Goal: Information Seeking & Learning: Learn about a topic

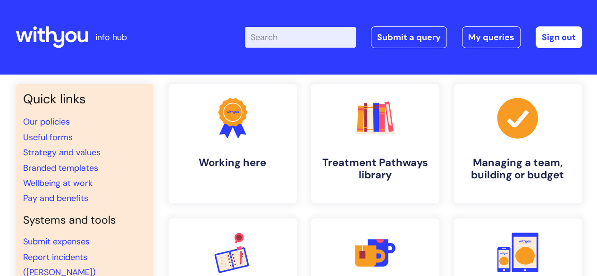
click at [290, 42] on input "Enter your search term here..." at bounding box center [300, 37] width 111 height 21
click at [218, 188] on link ".cls-1{fill:#f89b22;}.cls-1,.cls-2,.cls-3{stroke-width:0px;}.cls-2{fill:#2d3cff…" at bounding box center [232, 143] width 130 height 121
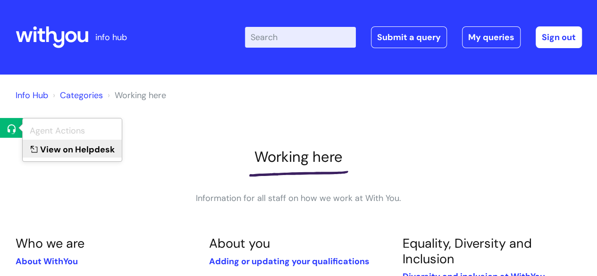
click at [50, 154] on link "View on Helpdesk" at bounding box center [72, 148] width 99 height 17
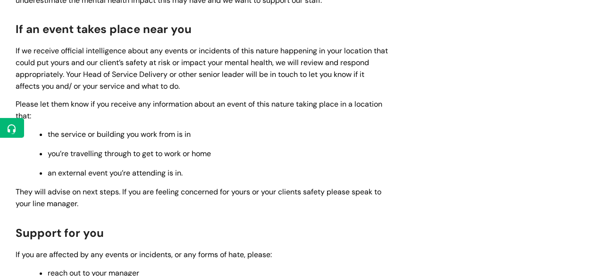
scroll to position [428, 0]
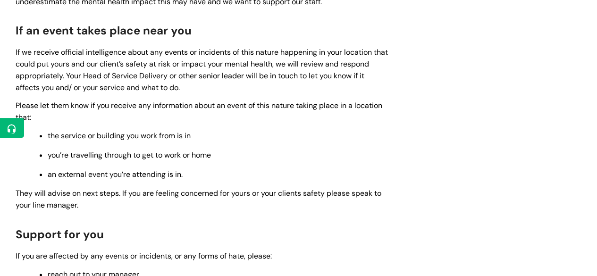
click at [238, 154] on p "you’re travelling through to get to work or home" at bounding box center [218, 155] width 341 height 10
click at [63, 235] on span "Support for you" at bounding box center [60, 234] width 88 height 15
click at [166, 51] on span "If we receive official intelligence about any events or incidents of this natur…" at bounding box center [202, 69] width 372 height 45
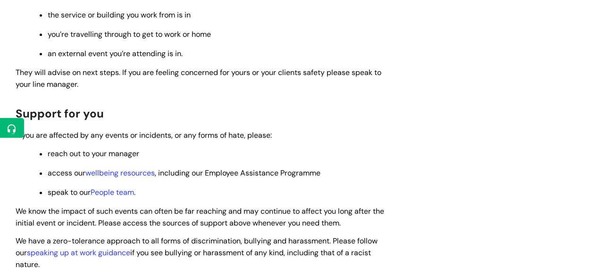
scroll to position [550, 0]
